Goal: Transaction & Acquisition: Purchase product/service

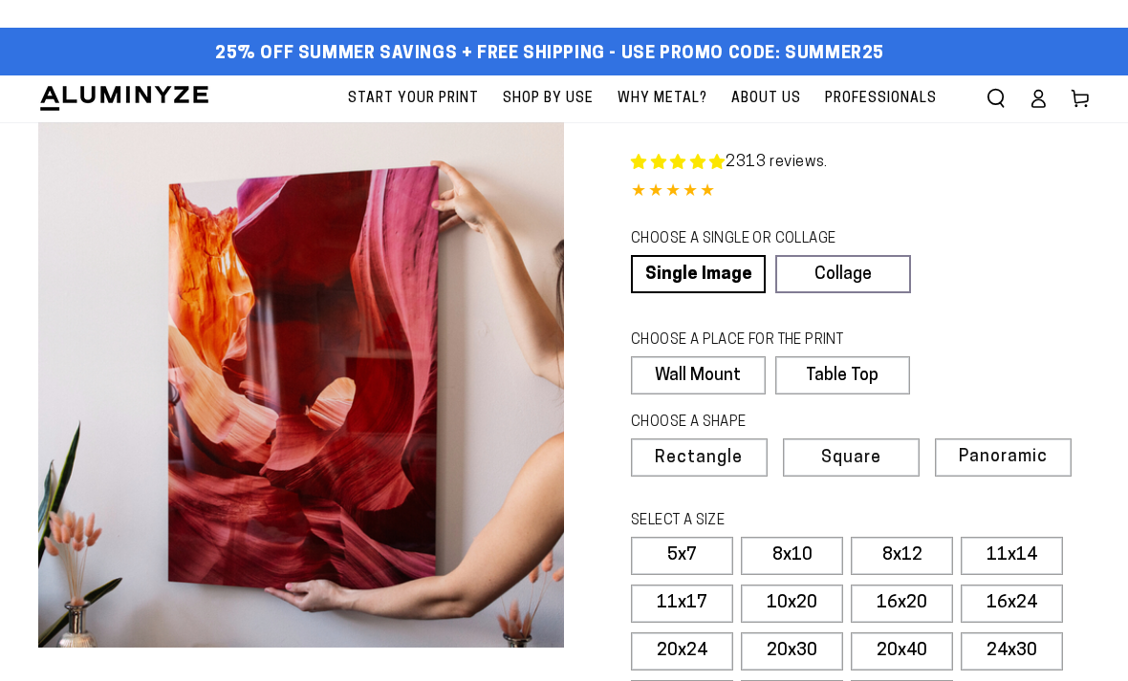
select select "**********"
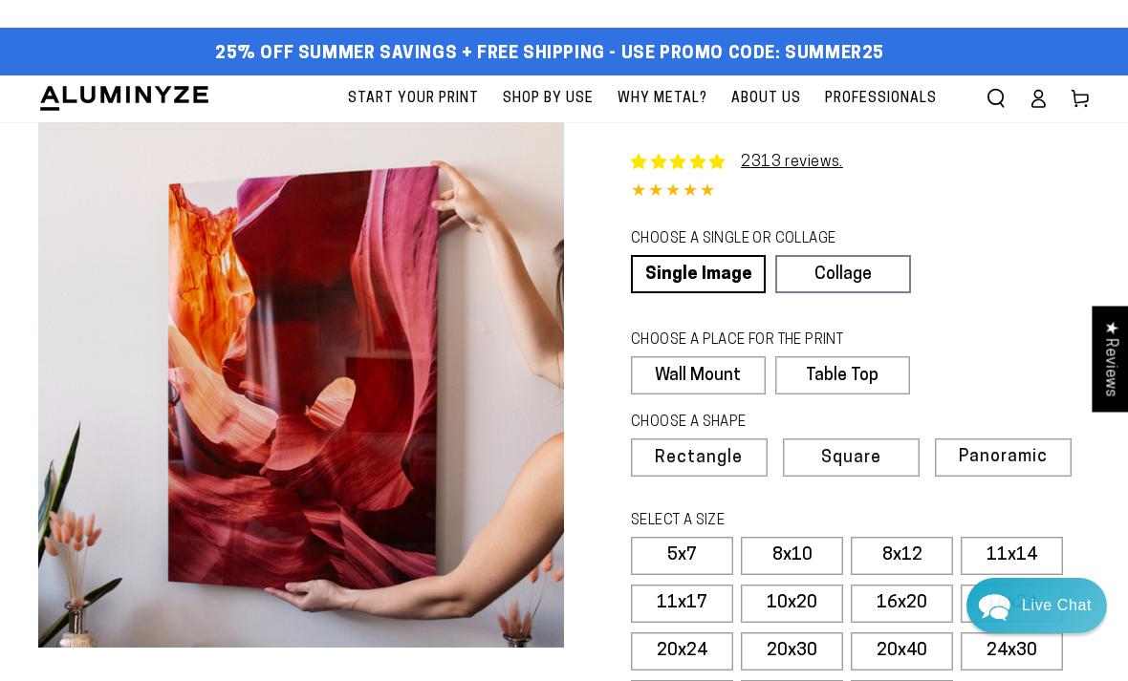
click at [855, 460] on span "Square" at bounding box center [851, 458] width 60 height 17
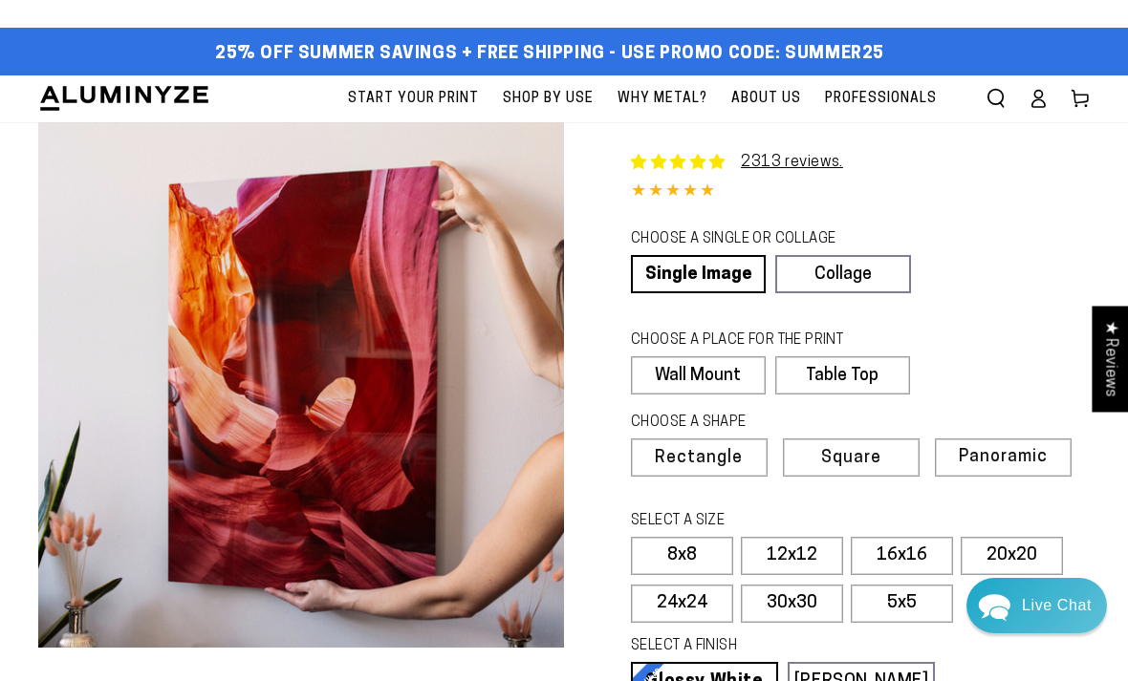
click at [901, 554] on label "16x16" at bounding box center [902, 556] width 102 height 38
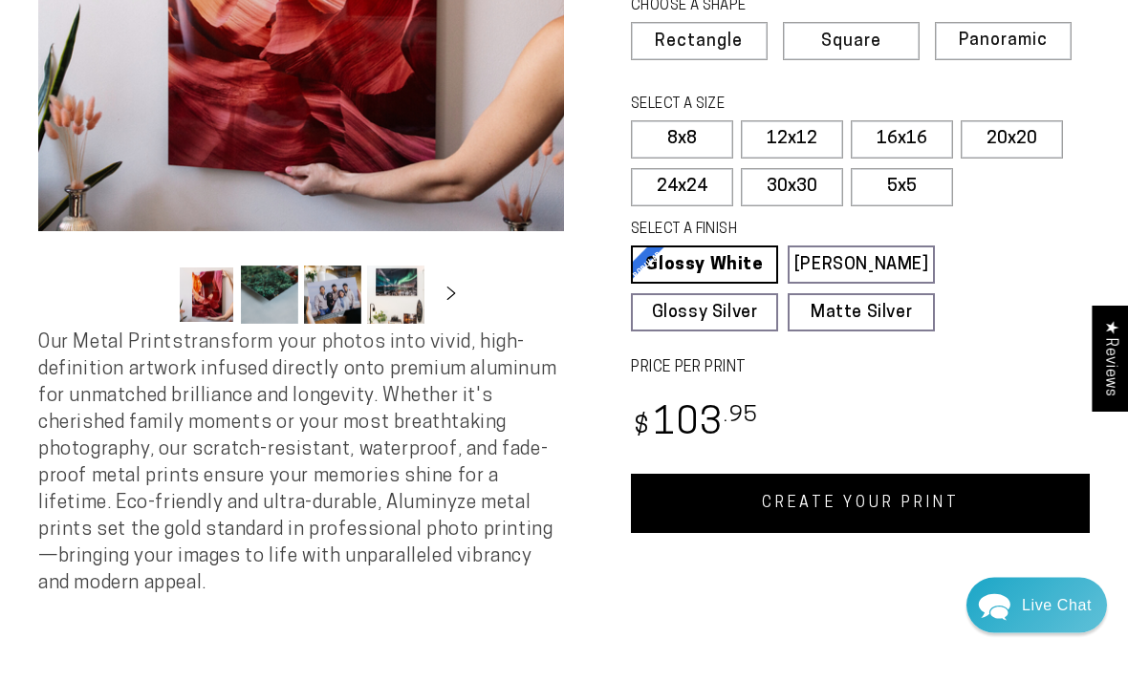
scroll to position [417, 0]
click at [868, 503] on link "CREATE YOUR PRINT" at bounding box center [860, 503] width 459 height 59
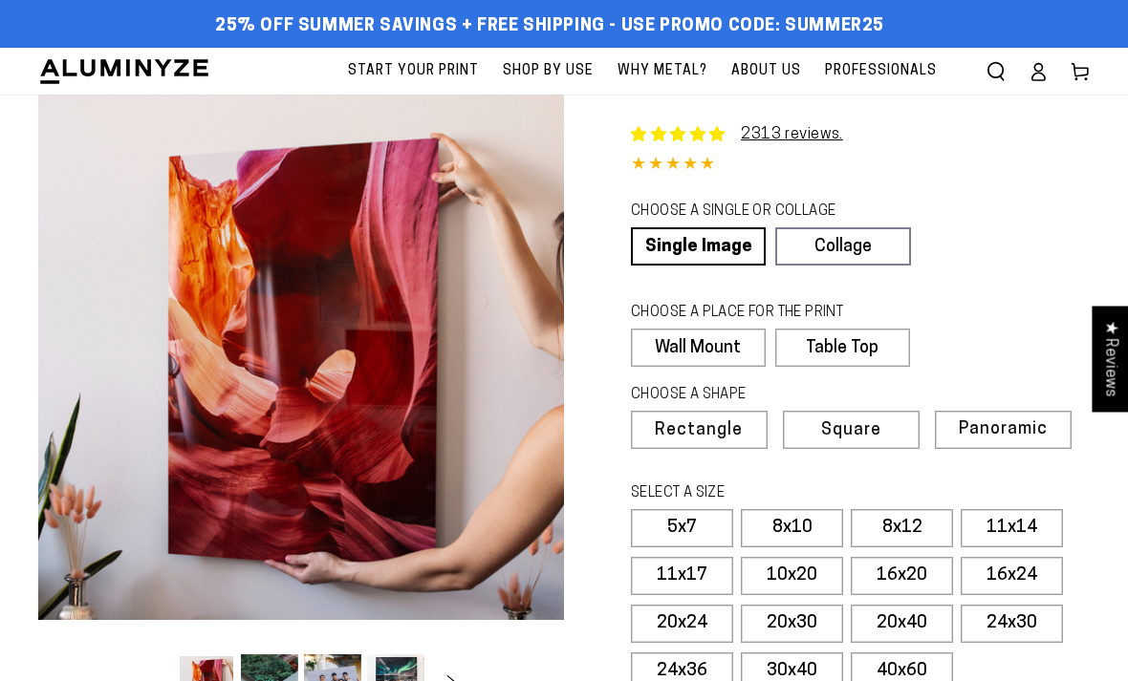
select select "**********"
click at [860, 428] on span "Square" at bounding box center [851, 430] width 60 height 17
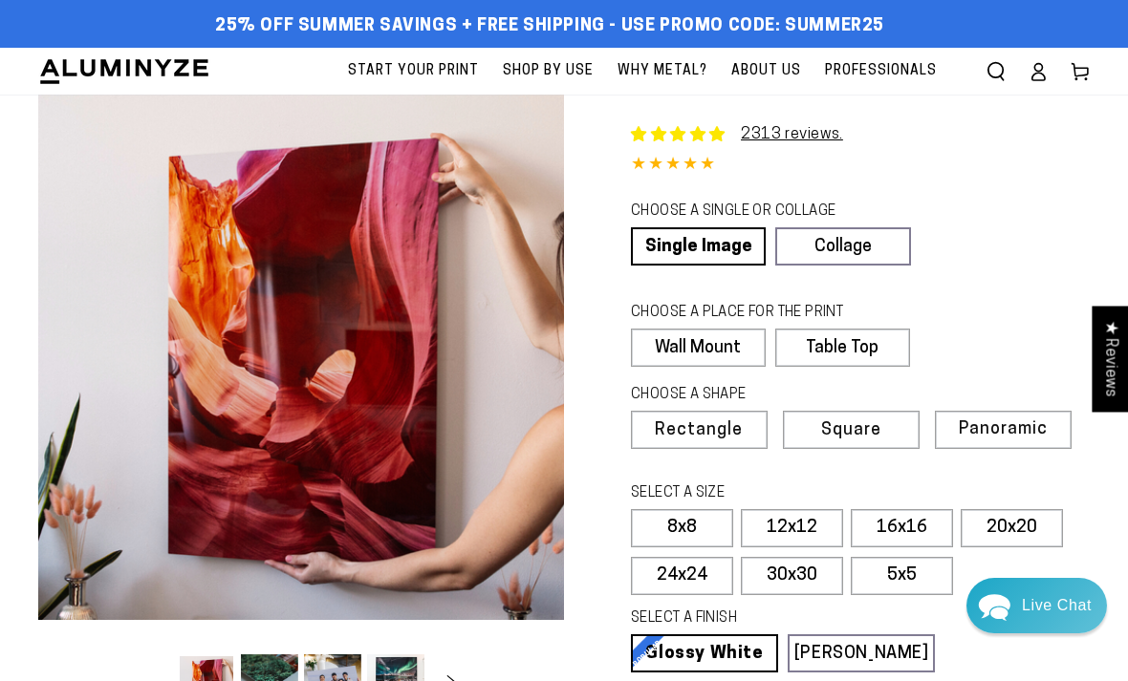
click at [706, 433] on span "Rectangle" at bounding box center [699, 430] width 88 height 17
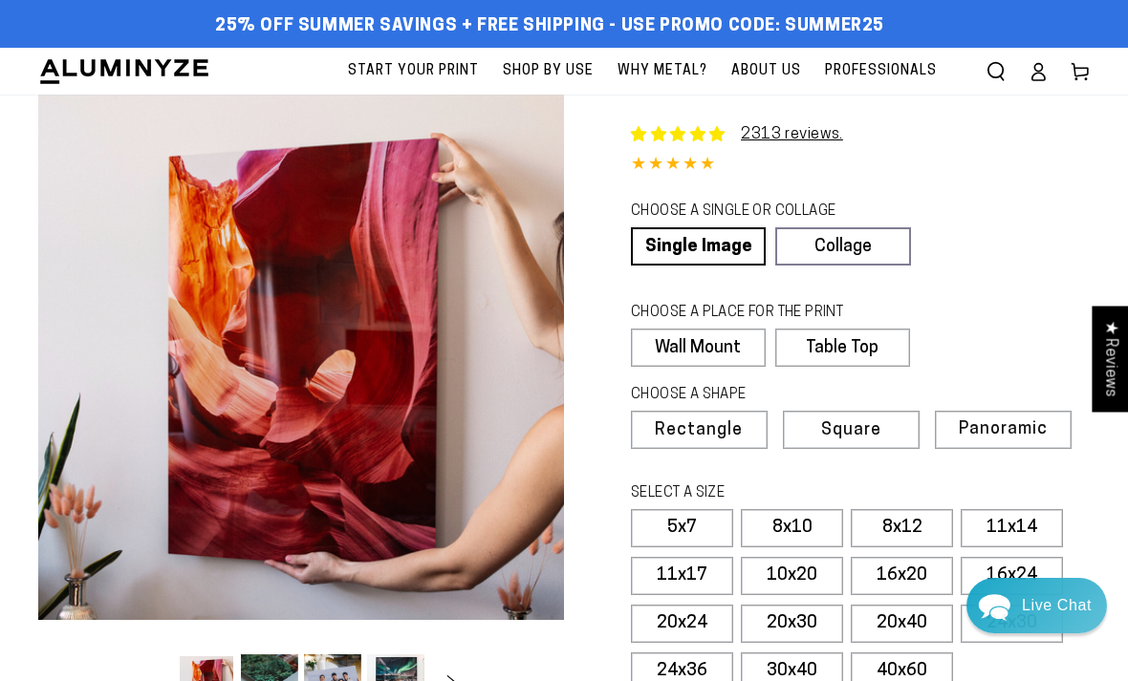
click at [911, 521] on label "8x12" at bounding box center [902, 528] width 102 height 38
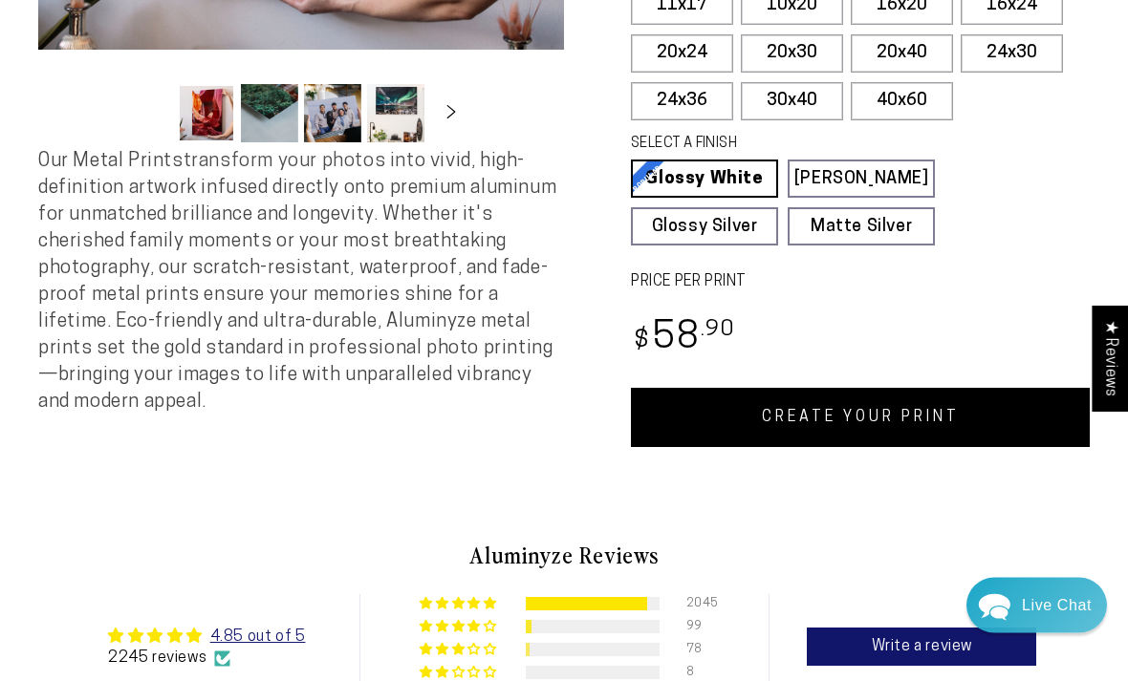
click at [845, 414] on link "CREATE YOUR PRINT" at bounding box center [860, 418] width 459 height 59
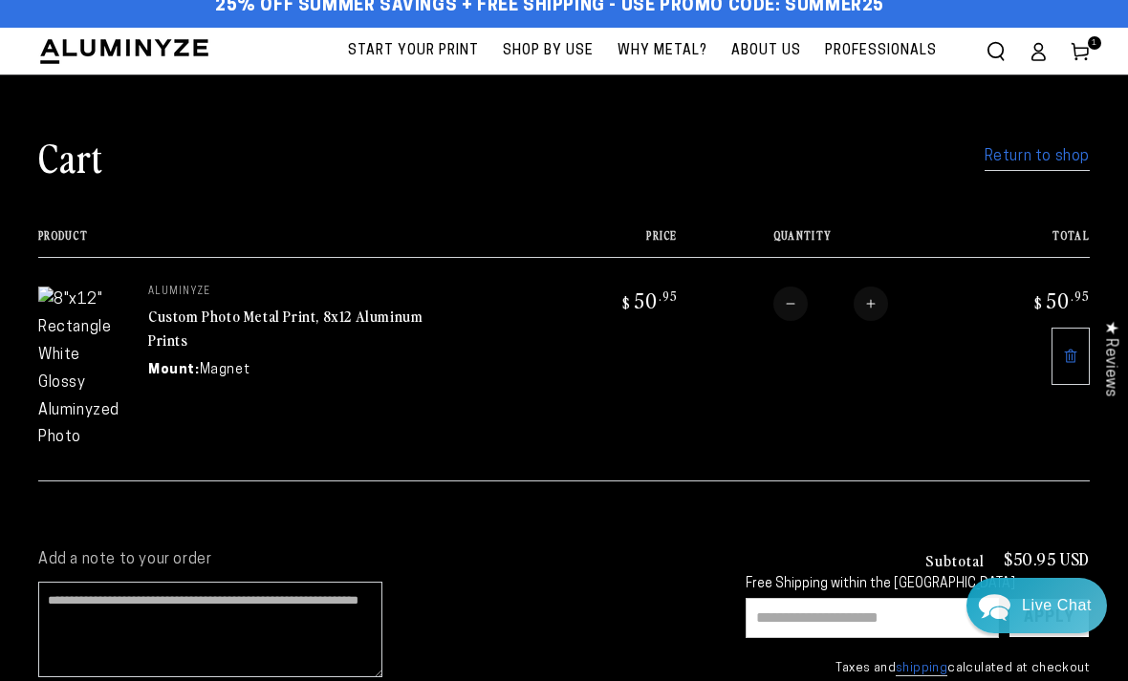
scroll to position [18, 0]
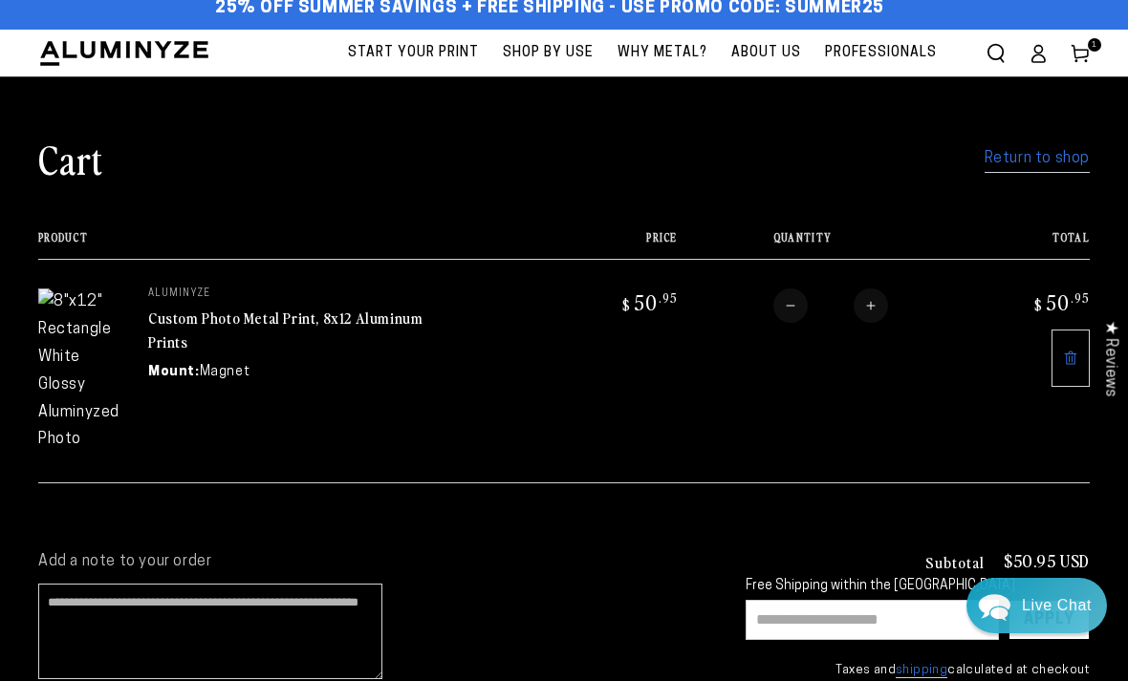
click at [185, 324] on link "Custom Photo Metal Print, 8x12 Aluminum Prints" at bounding box center [285, 330] width 274 height 46
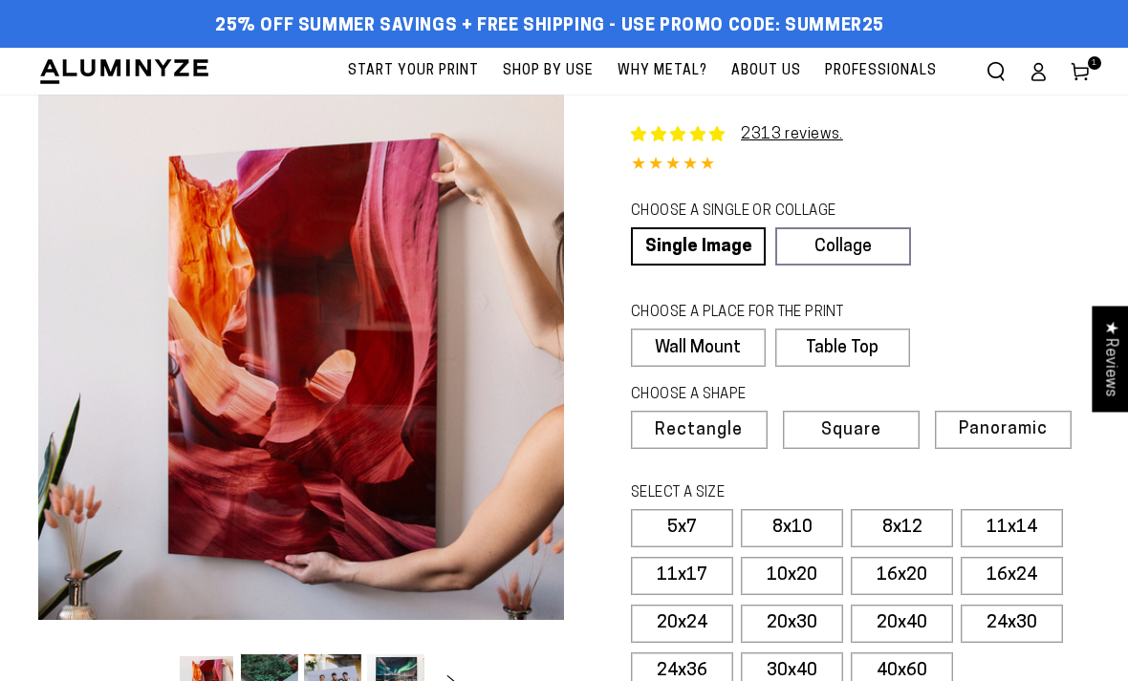
select select "**********"
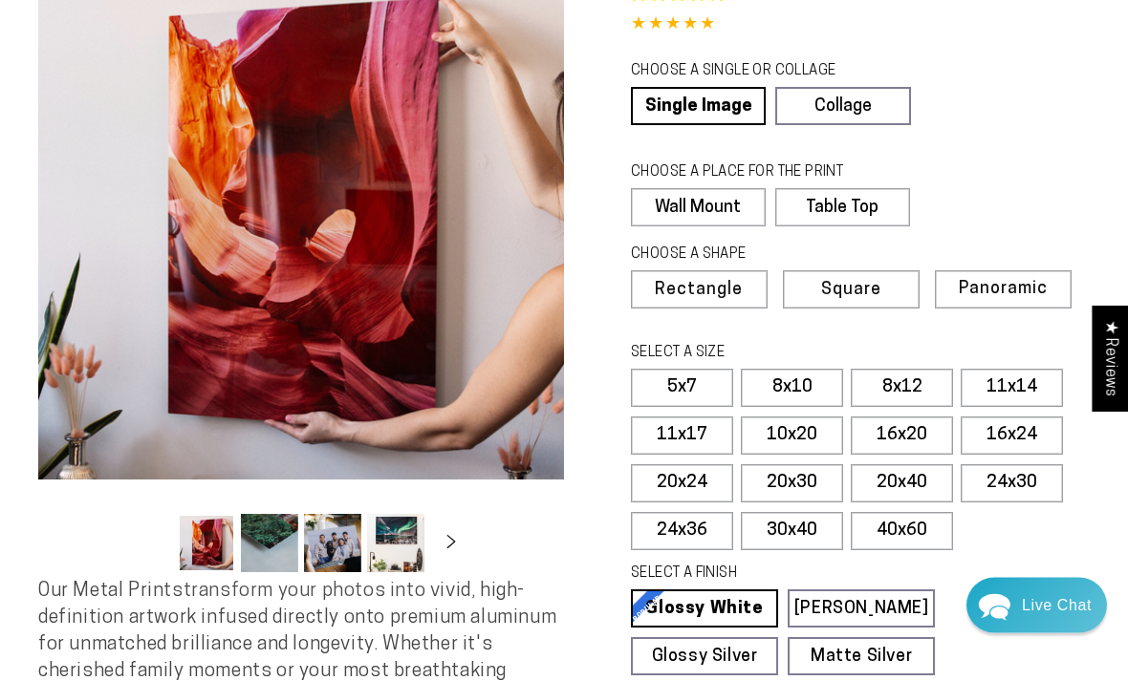
scroll to position [141, 0]
click at [909, 376] on label "8x12" at bounding box center [902, 388] width 102 height 38
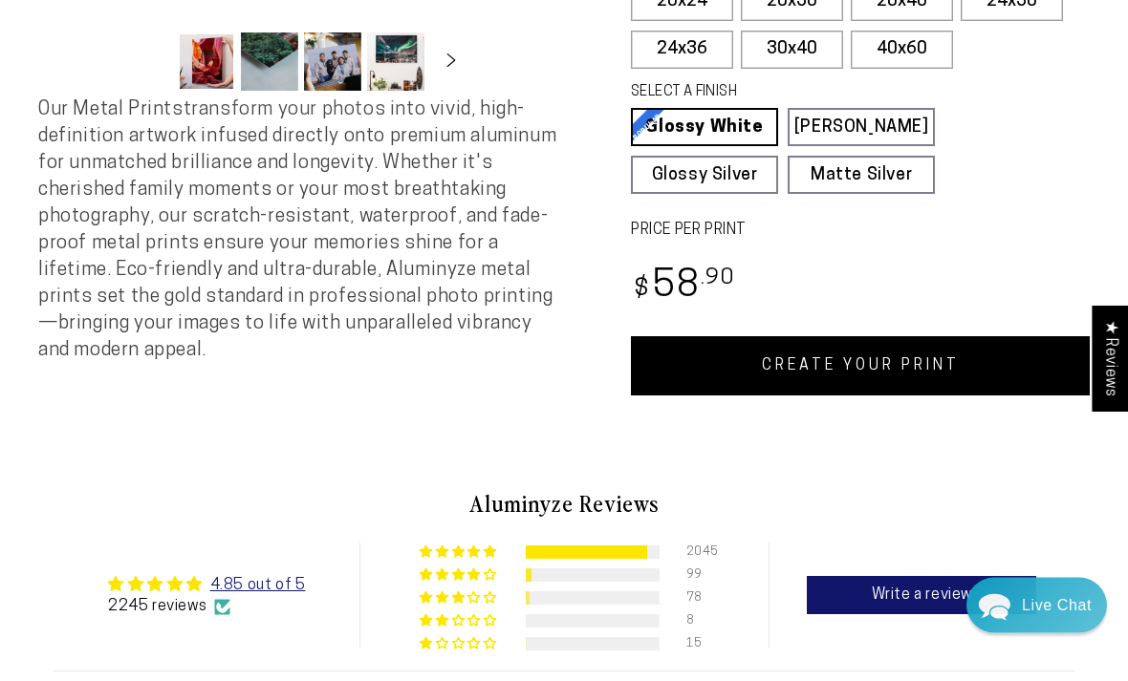
scroll to position [625, 0]
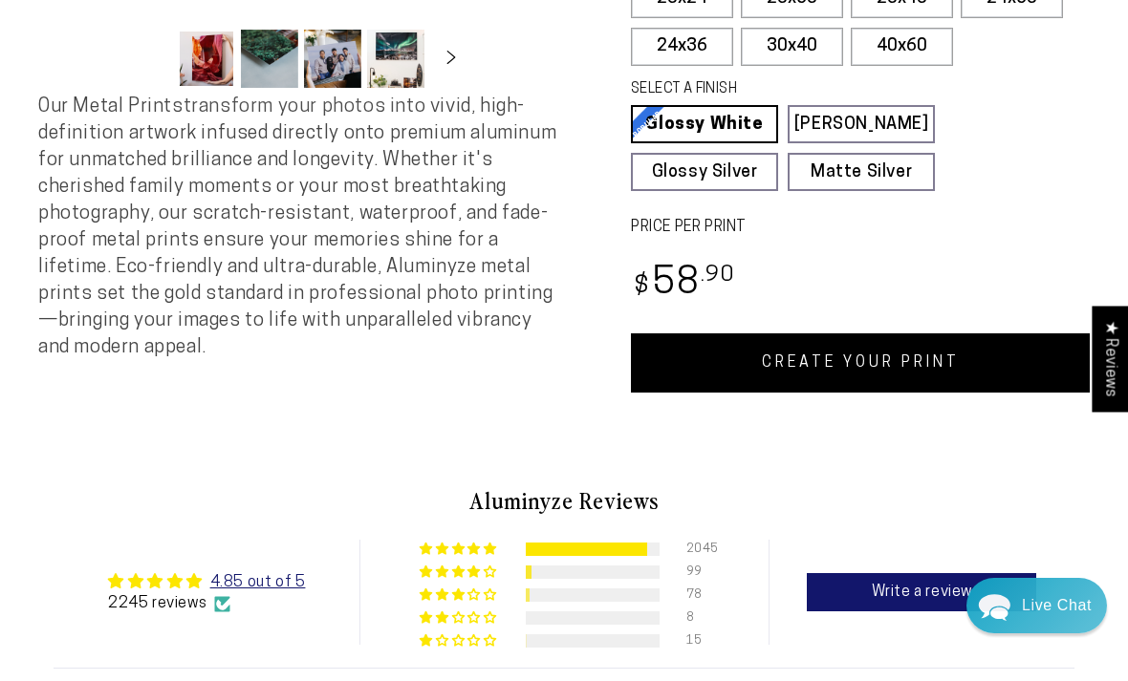
click at [877, 377] on link "CREATE YOUR PRINT" at bounding box center [860, 363] width 459 height 59
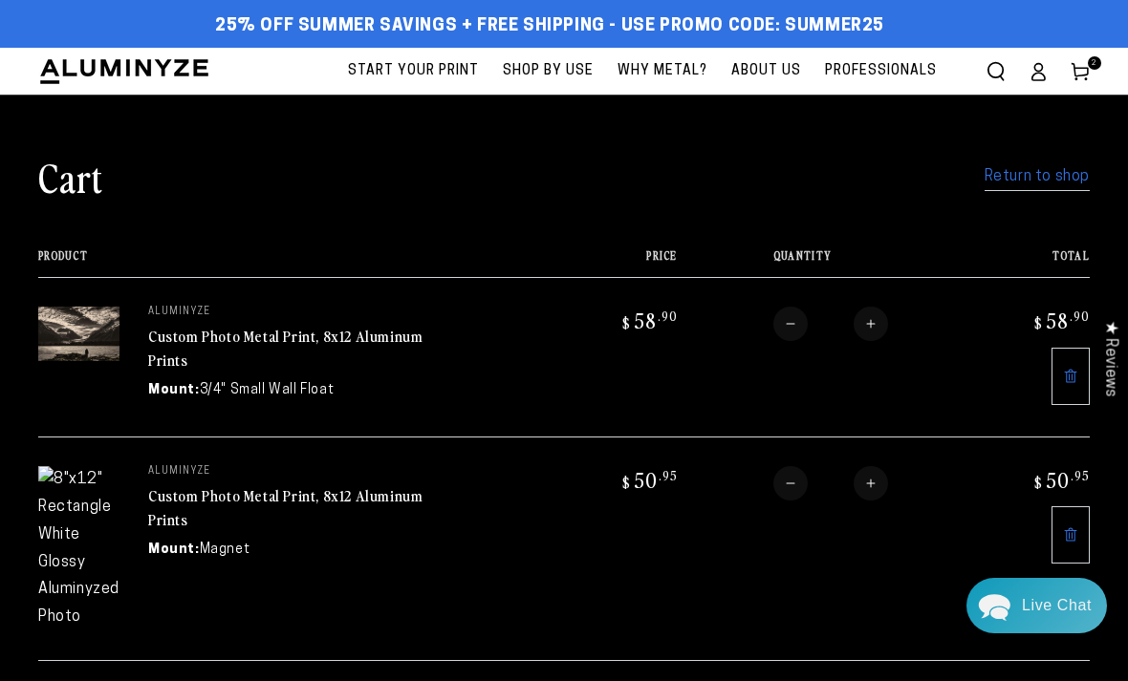
click at [790, 482] on button "Decrease quantity for Custom Photo Metal Print, 8x12 Aluminum Prints" at bounding box center [790, 483] width 34 height 34
type input "*"
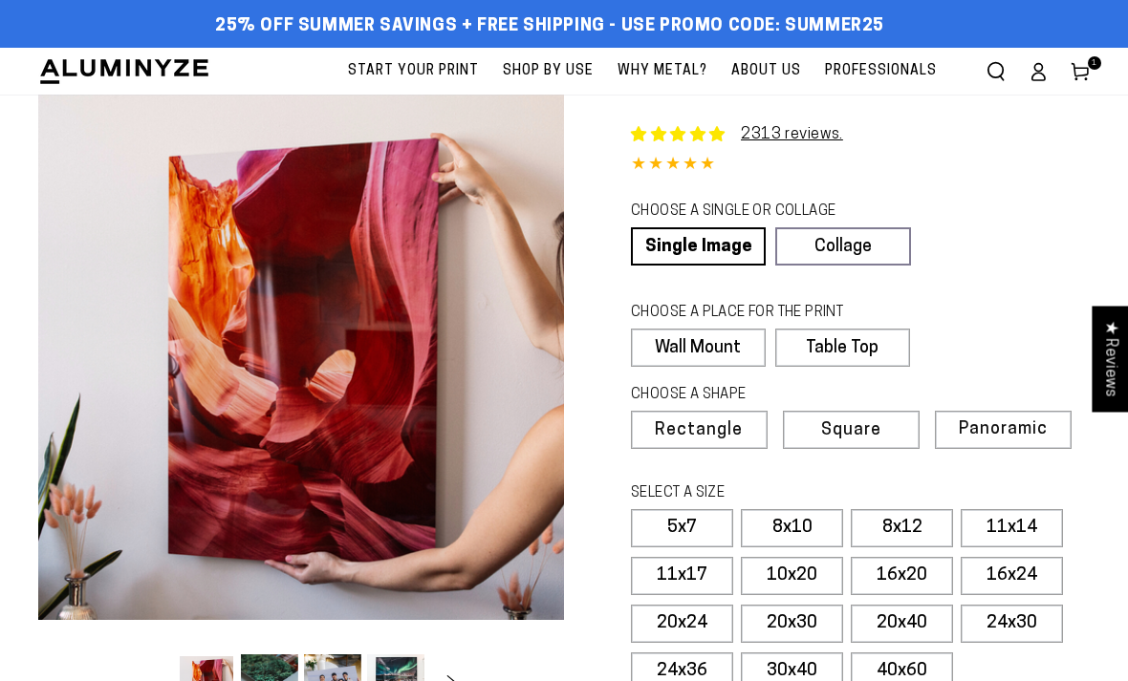
select select "**********"
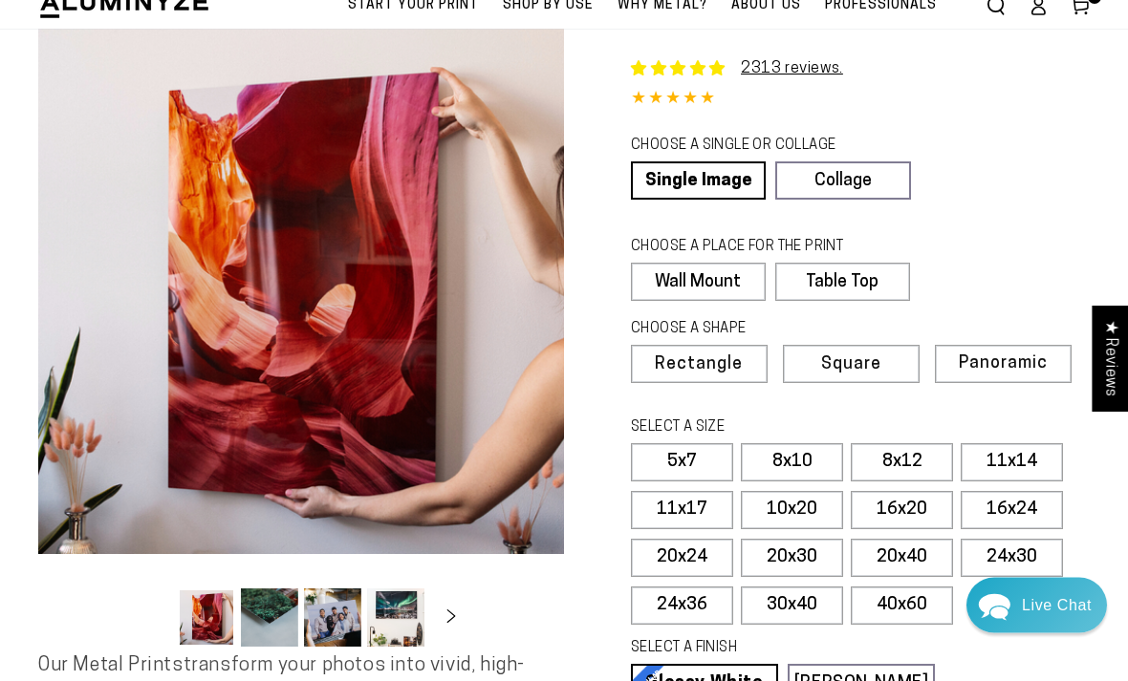
scroll to position [66, 0]
click at [898, 457] on label "8x12" at bounding box center [902, 462] width 102 height 38
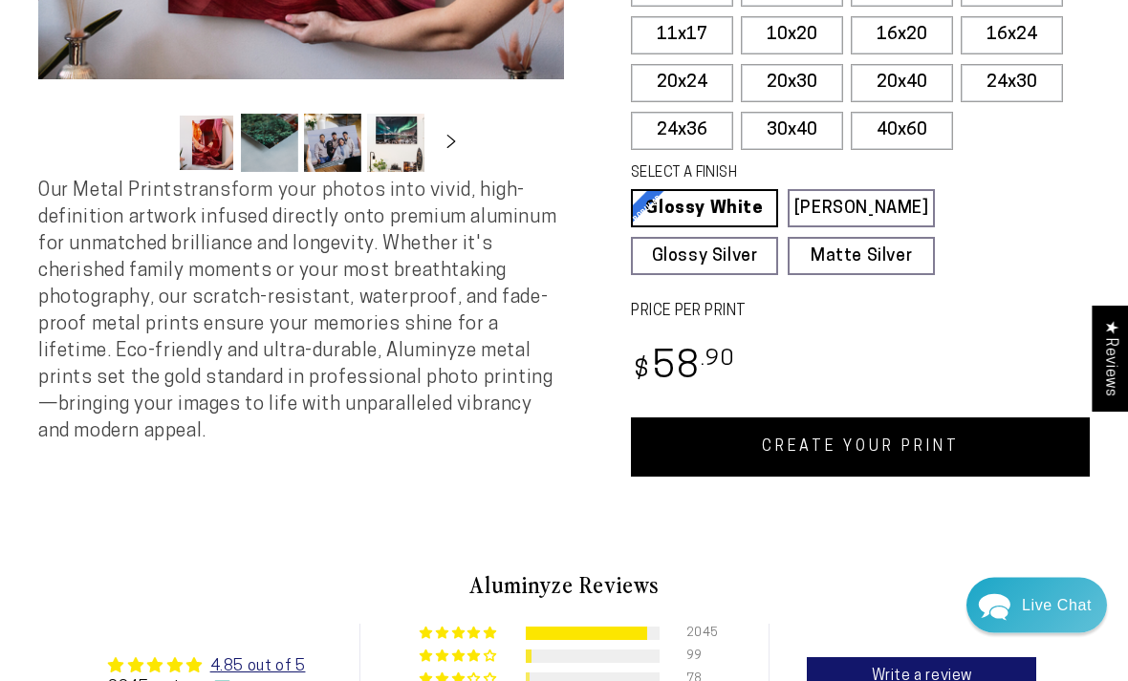
scroll to position [541, 0]
click at [869, 436] on link "CREATE YOUR PRINT" at bounding box center [860, 447] width 459 height 59
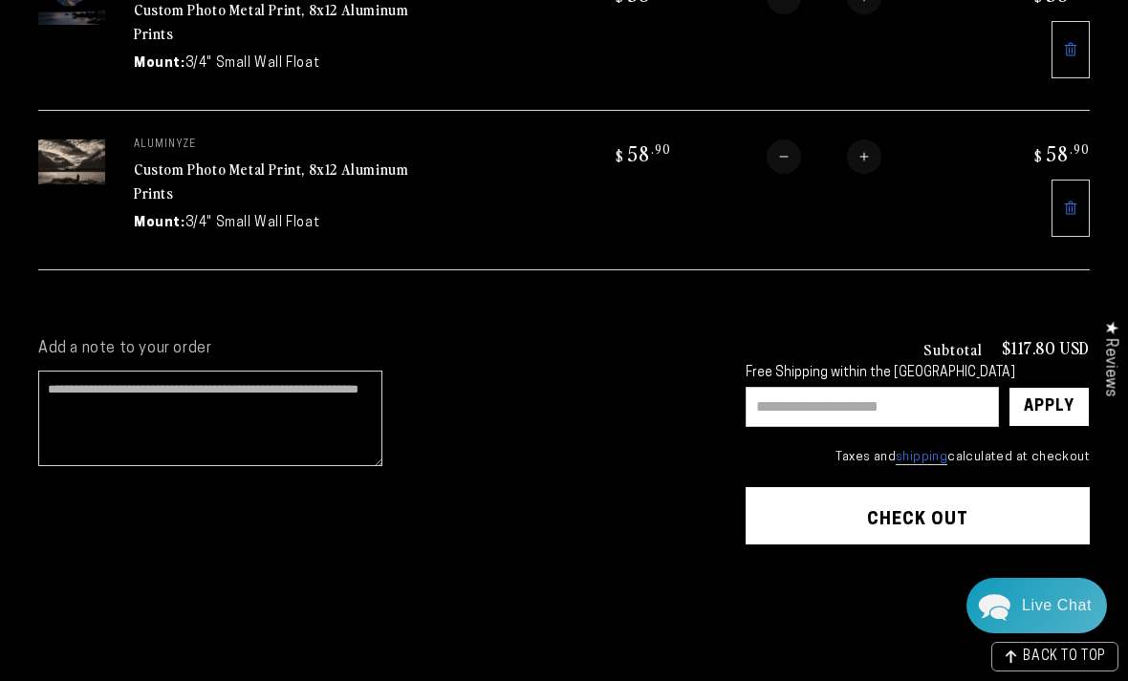
click at [926, 410] on input "text" at bounding box center [872, 407] width 253 height 40
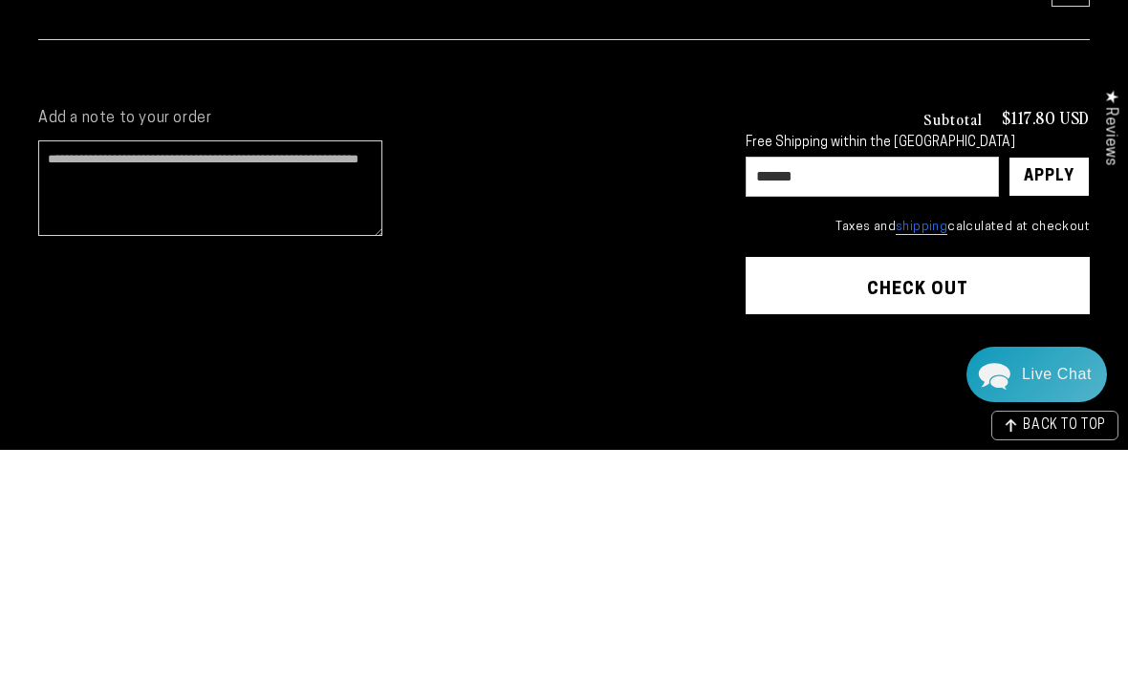
click at [1054, 389] on div "Apply" at bounding box center [1049, 408] width 51 height 38
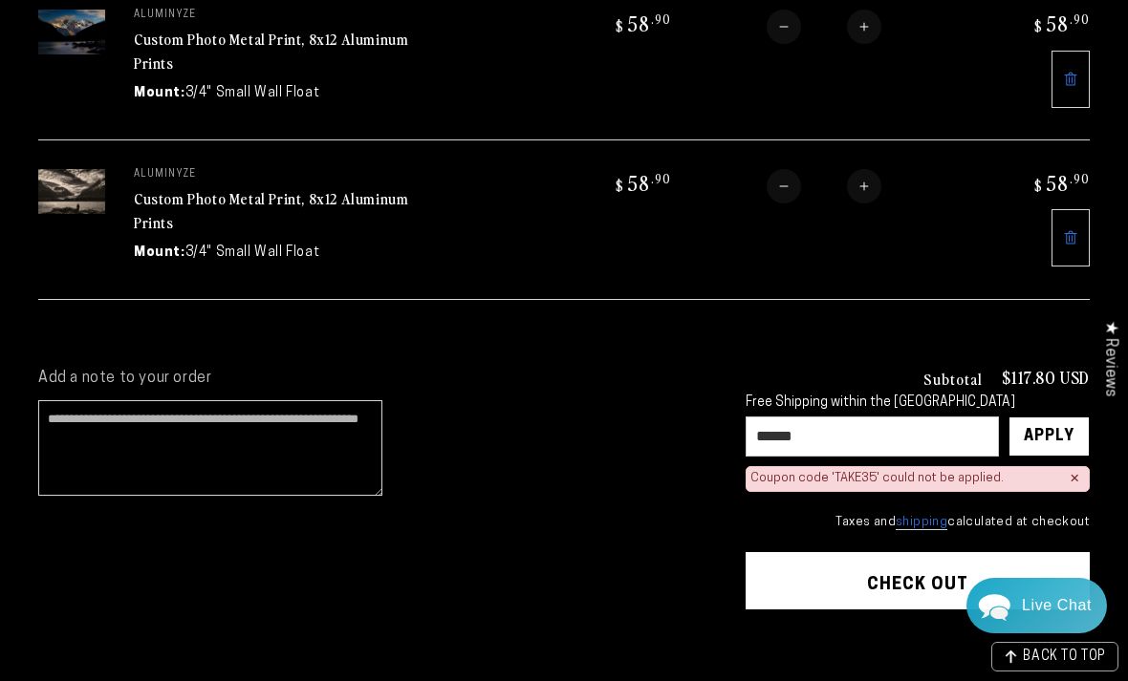
scroll to position [327, 0]
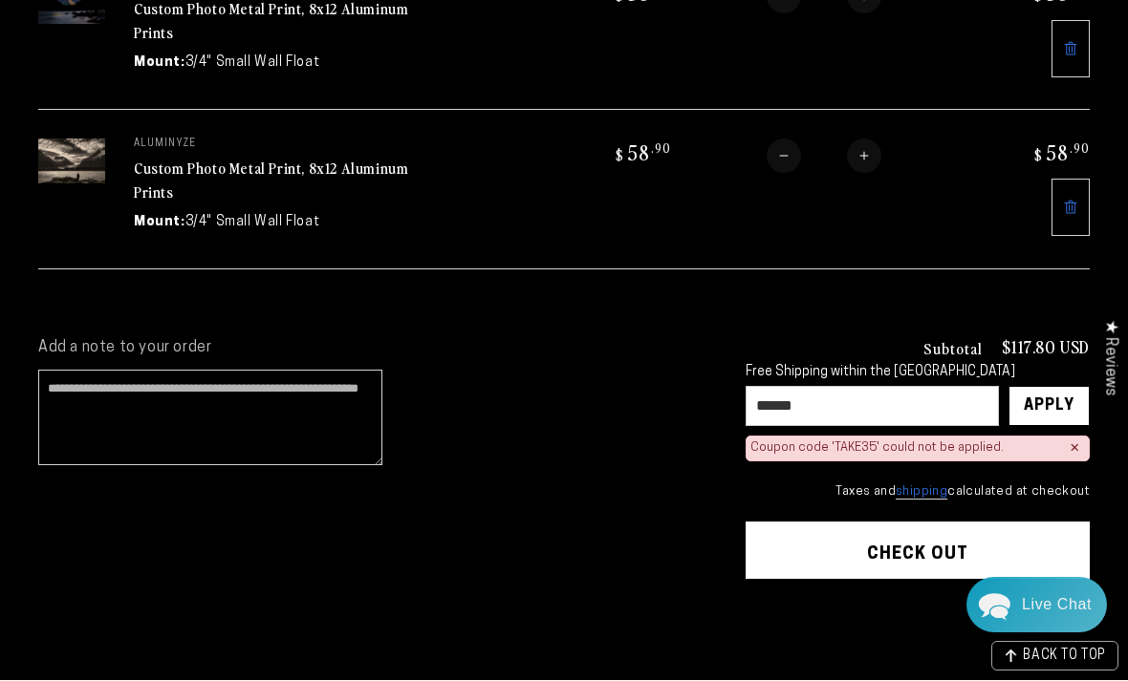
click at [838, 406] on input "******" at bounding box center [872, 407] width 253 height 40
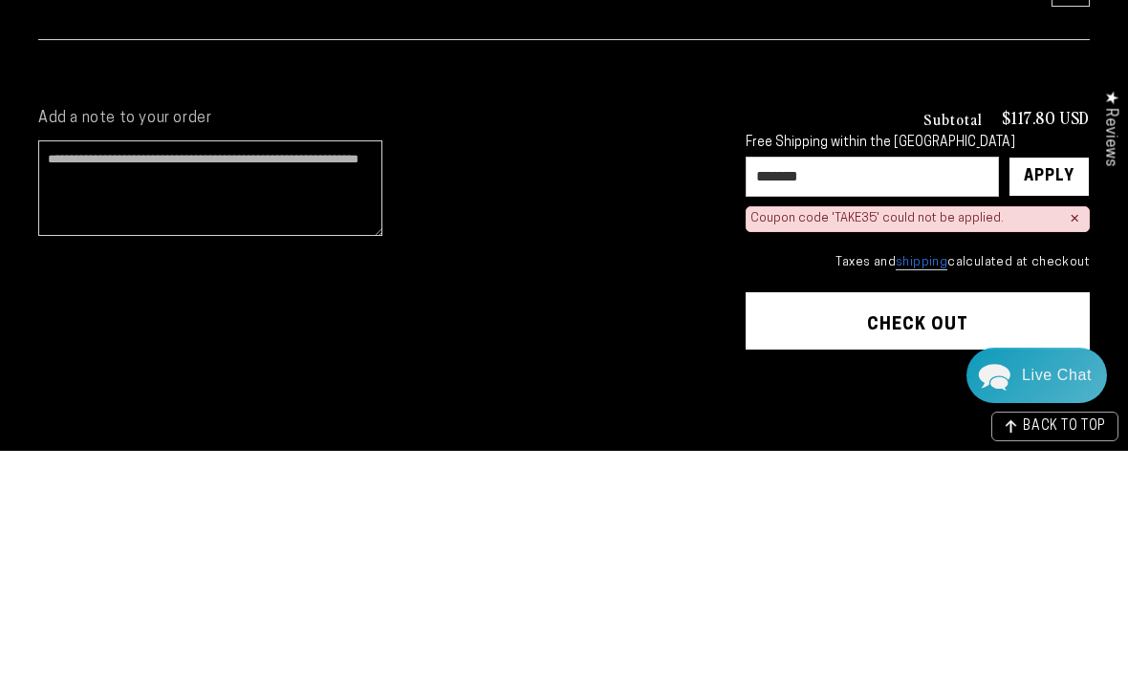
type input "*******"
click at [1049, 388] on div "Apply" at bounding box center [1049, 407] width 51 height 38
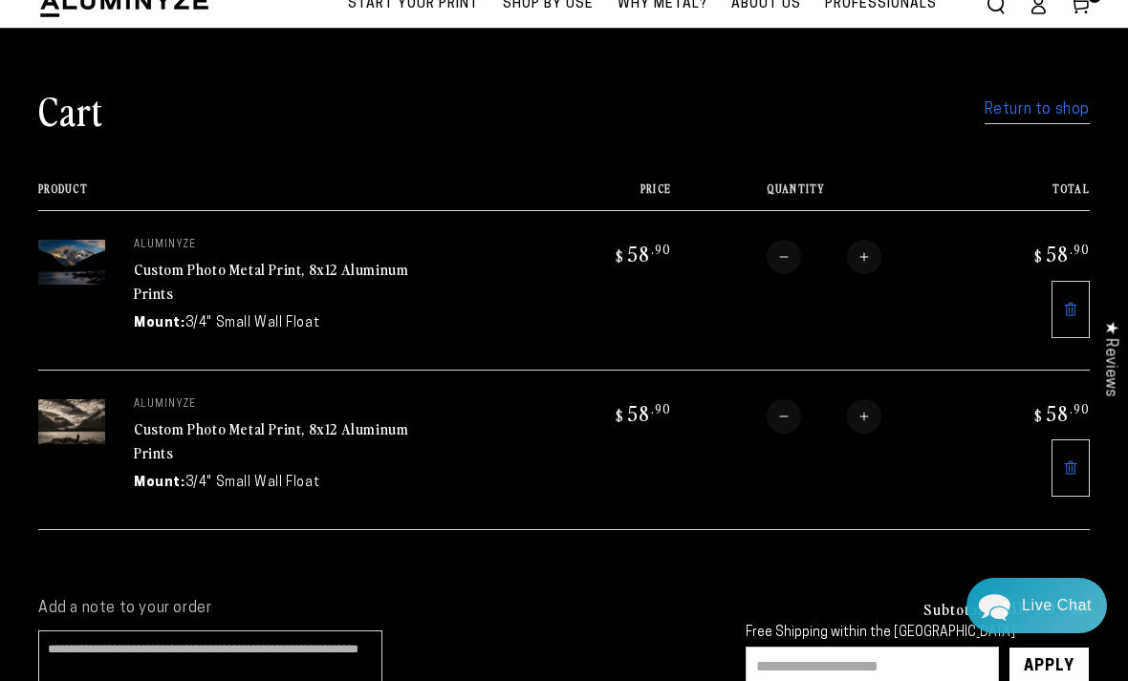
scroll to position [0, 0]
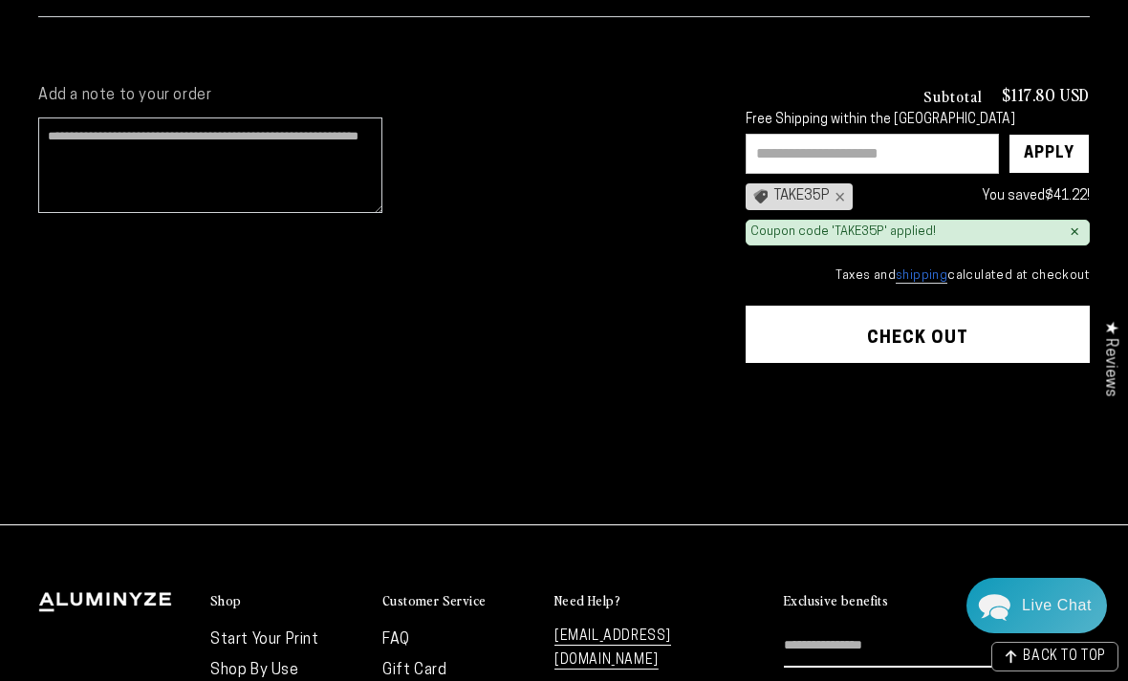
click at [931, 325] on button "Check out" at bounding box center [918, 334] width 344 height 57
